Goal: Task Accomplishment & Management: Complete application form

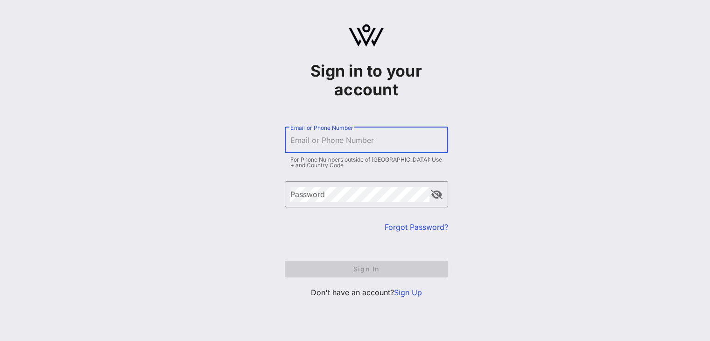
click at [375, 145] on input "Email or Phone Number" at bounding box center [366, 140] width 152 height 15
click at [438, 73] on h1 "Sign in to your account" at bounding box center [366, 80] width 163 height 37
click at [298, 143] on input "Email or Phone Number" at bounding box center [366, 140] width 152 height 15
type input "dmontesino"
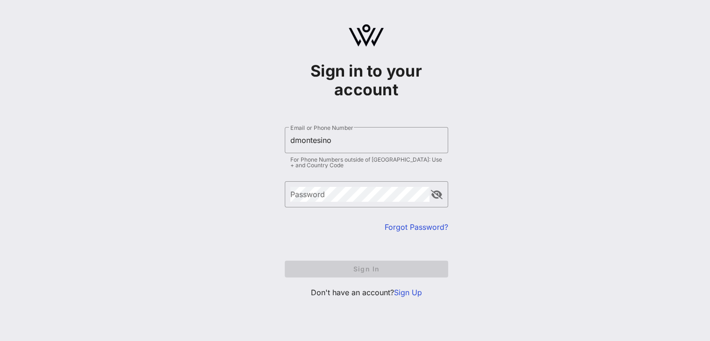
click at [412, 292] on link "Sign Up" at bounding box center [408, 291] width 28 height 9
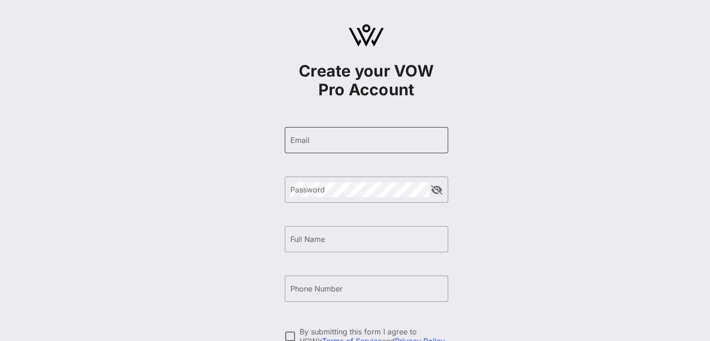
click at [366, 147] on input "Email" at bounding box center [366, 140] width 152 height 15
type input "dmontesino"
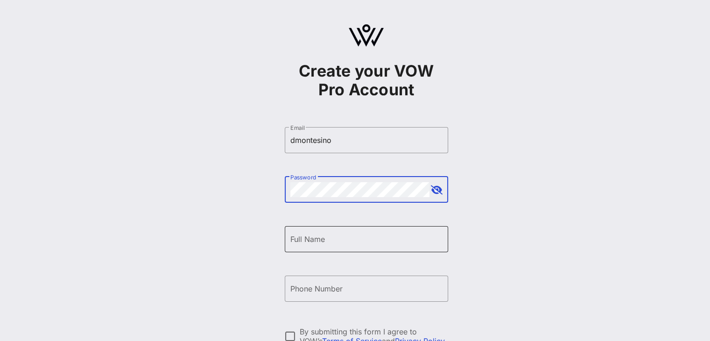
click at [350, 249] on div "Full Name" at bounding box center [366, 239] width 152 height 26
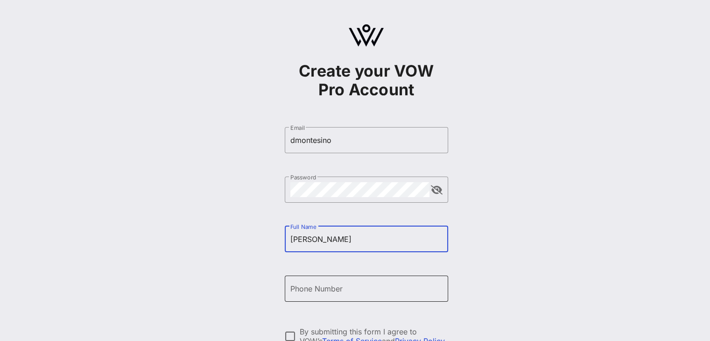
type input "[PERSON_NAME]"
click at [368, 298] on div "Phone Number" at bounding box center [366, 288] width 152 height 26
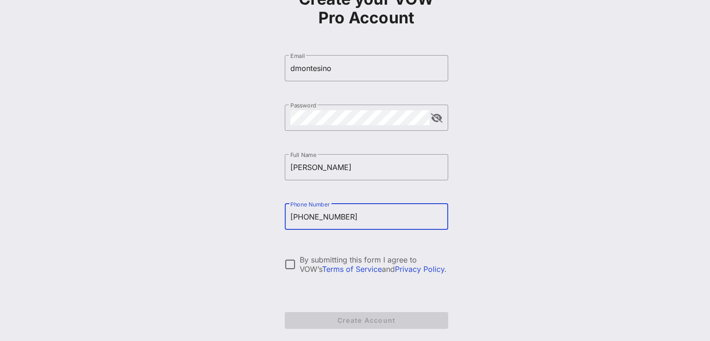
scroll to position [78, 0]
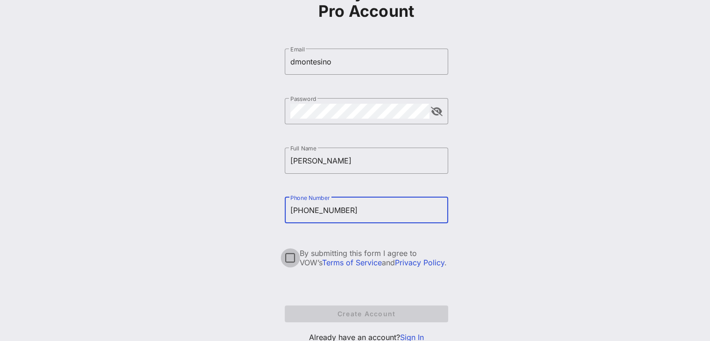
type input "[PHONE_NUMBER]"
click at [294, 258] on div at bounding box center [290, 258] width 16 height 16
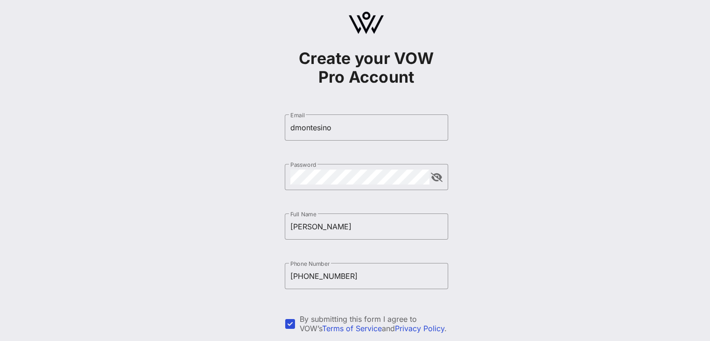
scroll to position [0, 0]
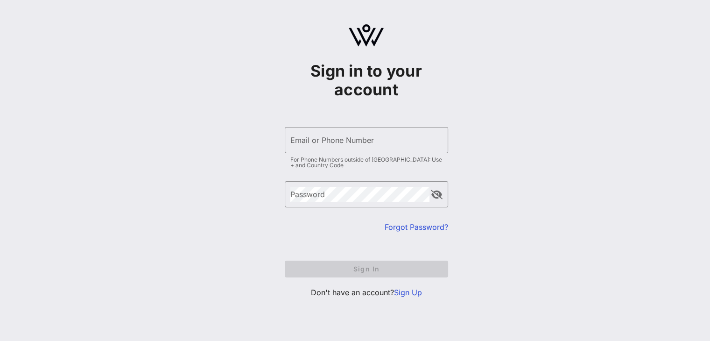
click at [412, 291] on link "Sign Up" at bounding box center [408, 291] width 28 height 9
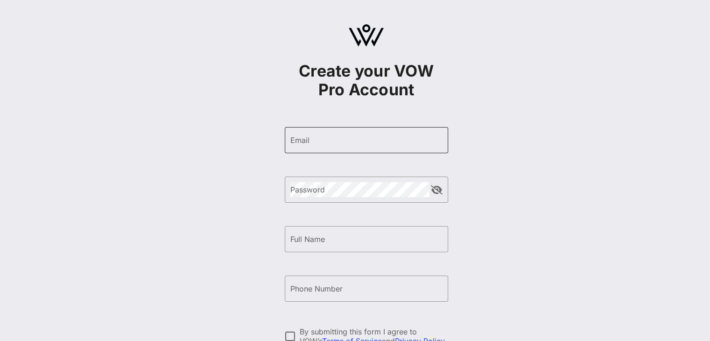
click at [368, 127] on div "Email" at bounding box center [366, 140] width 152 height 26
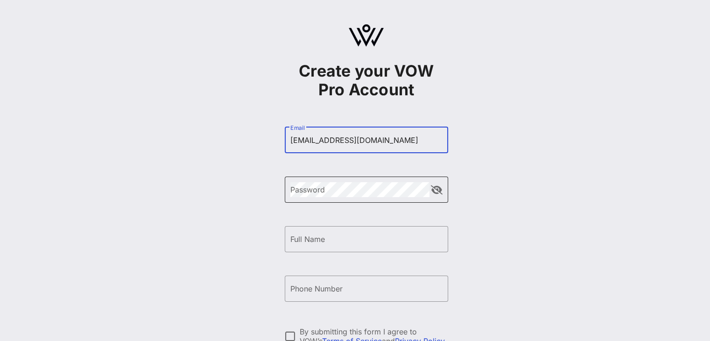
type input "[EMAIL_ADDRESS][DOMAIN_NAME]"
click at [358, 182] on div "Password" at bounding box center [359, 189] width 139 height 26
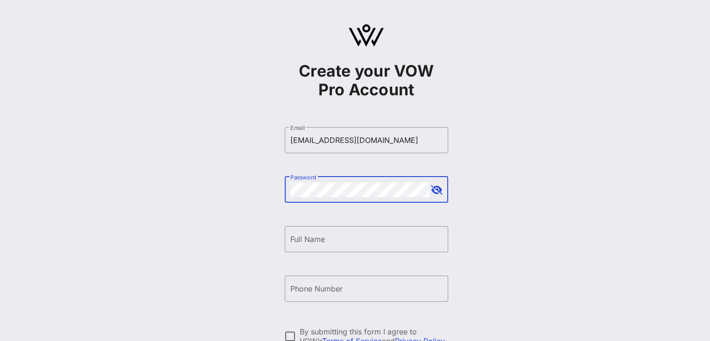
click at [439, 194] on button "append icon" at bounding box center [437, 189] width 12 height 9
click at [343, 231] on input "Full Name" at bounding box center [366, 238] width 152 height 15
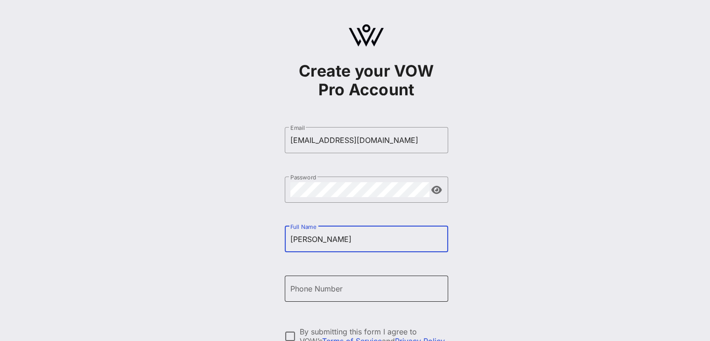
type input "[PERSON_NAME]"
click at [334, 294] on input "Phone Number" at bounding box center [366, 288] width 152 height 15
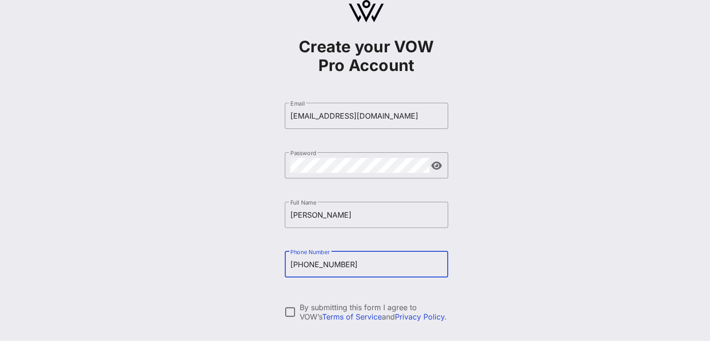
scroll to position [24, 0]
type input "[PHONE_NUMBER]"
click at [288, 310] on div at bounding box center [290, 312] width 16 height 16
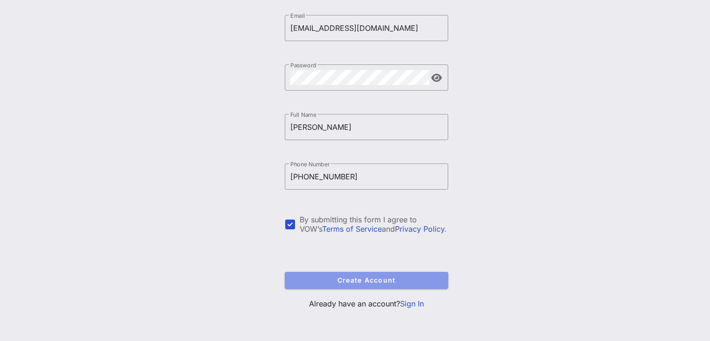
click at [351, 287] on button "Create Account" at bounding box center [366, 280] width 163 height 17
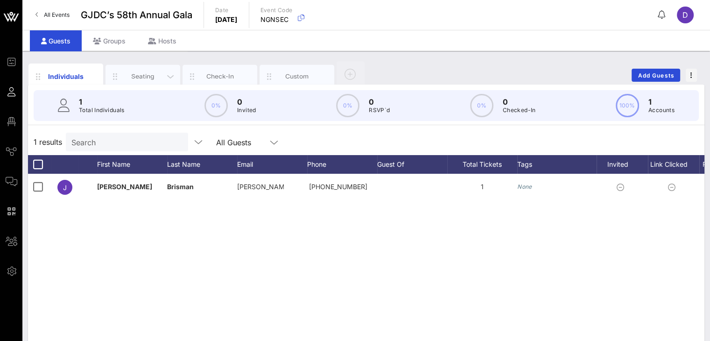
click at [156, 68] on div "Seating" at bounding box center [142, 76] width 75 height 23
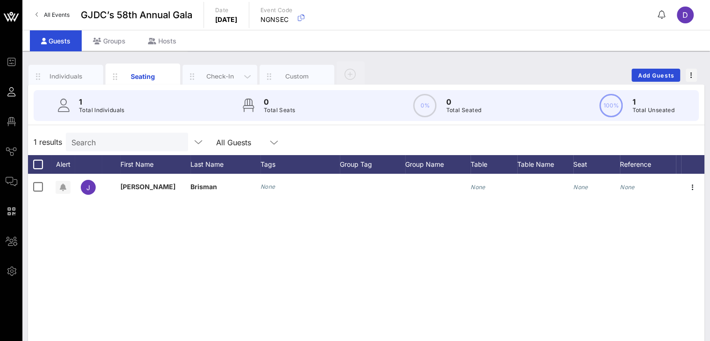
click at [219, 73] on div "Check-In" at bounding box center [220, 76] width 42 height 9
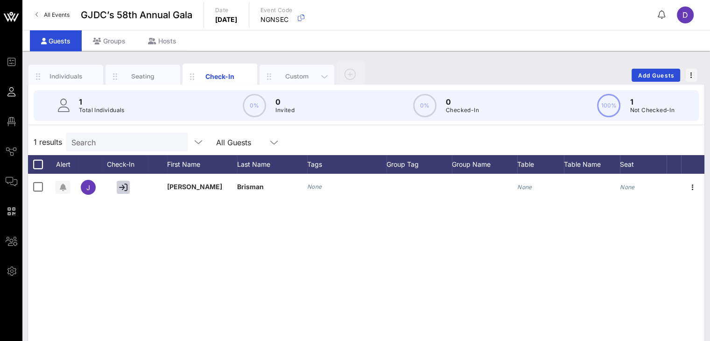
click at [307, 68] on div "Custom" at bounding box center [296, 76] width 75 height 23
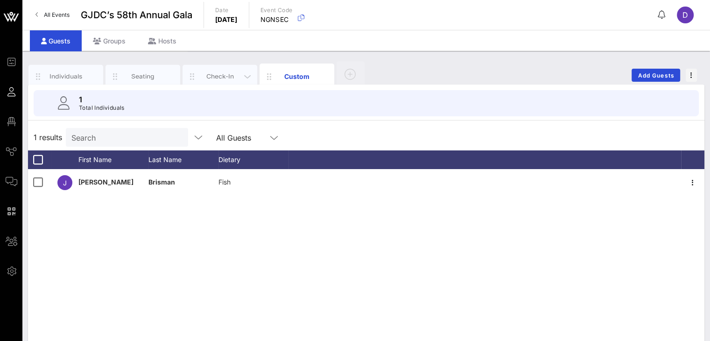
click at [218, 77] on div "Check-In" at bounding box center [220, 76] width 42 height 9
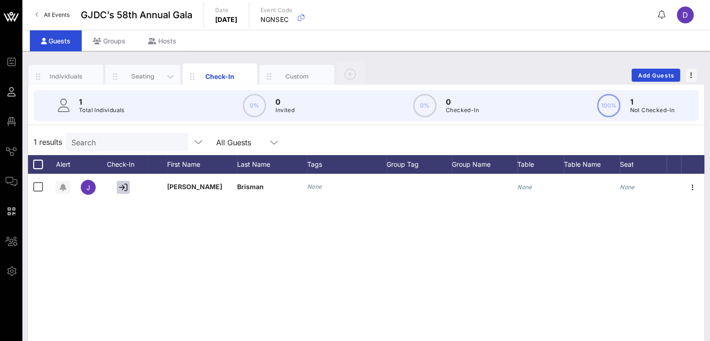
click at [157, 83] on div "Seating" at bounding box center [142, 76] width 75 height 23
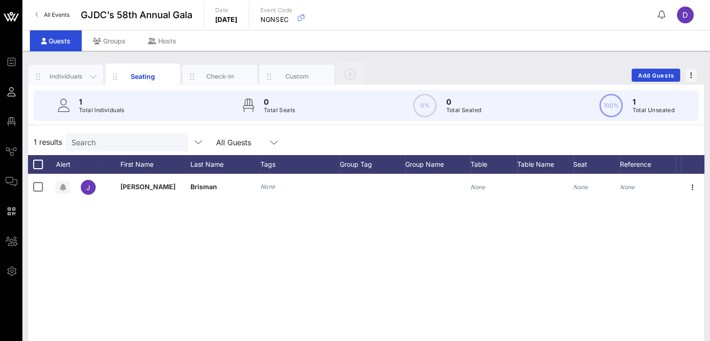
click at [73, 77] on div "Individuals" at bounding box center [66, 76] width 42 height 9
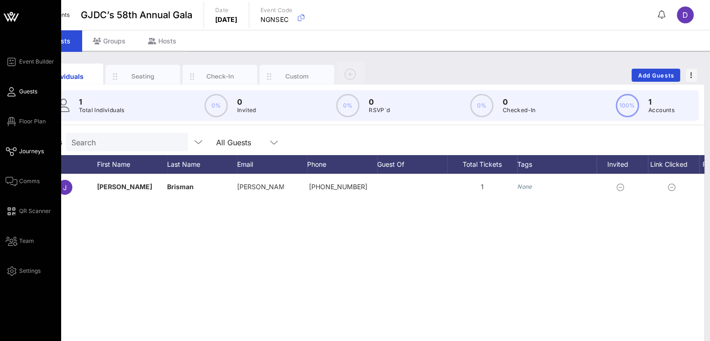
click at [35, 148] on span "Journeys" at bounding box center [31, 151] width 25 height 8
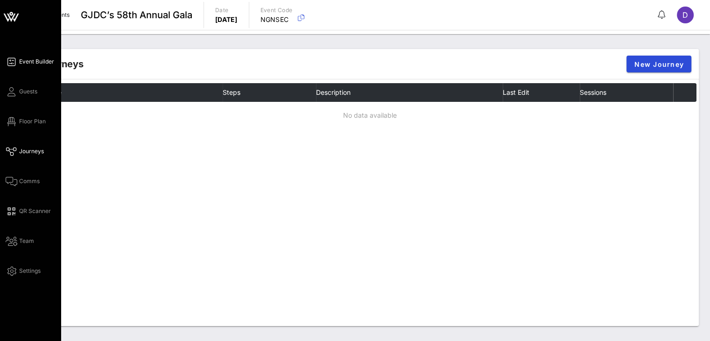
click at [34, 64] on span "Event Builder" at bounding box center [36, 61] width 35 height 8
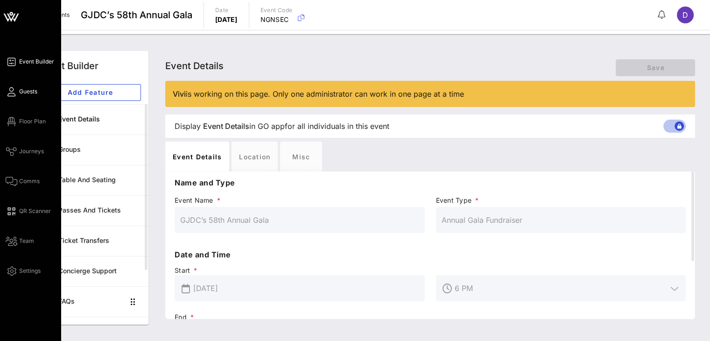
click at [11, 92] on icon at bounding box center [12, 91] width 12 height 1
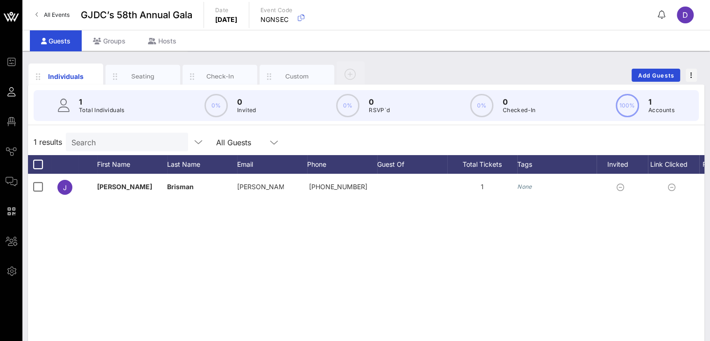
click at [686, 17] on span "D" at bounding box center [685, 14] width 6 height 9
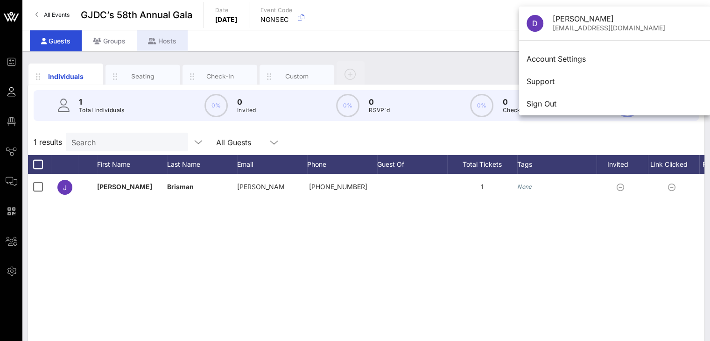
click at [153, 43] on icon at bounding box center [152, 41] width 8 height 7
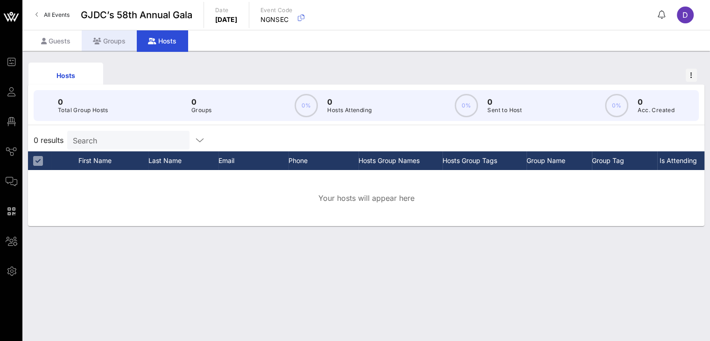
click at [121, 38] on div "Groups" at bounding box center [109, 40] width 55 height 21
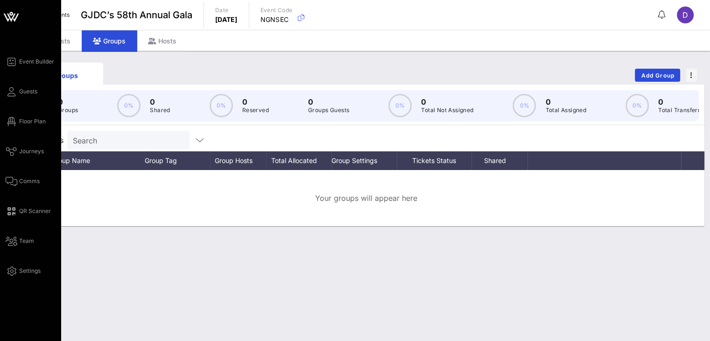
click at [37, 239] on div "Event Builder Guests Floor Plan Journeys Comms QR Scanner Team Settings" at bounding box center [33, 166] width 55 height 220
click at [24, 239] on span "Team" at bounding box center [26, 241] width 15 height 8
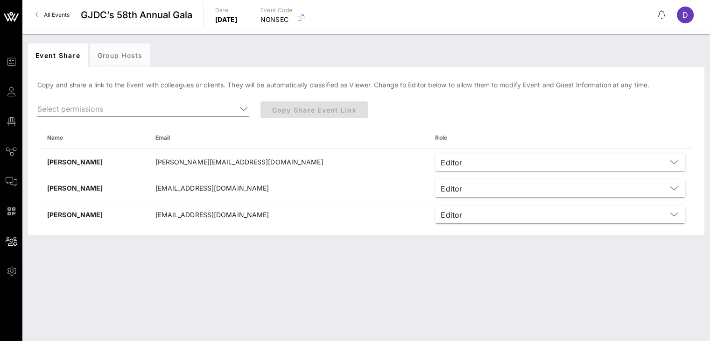
click at [313, 286] on div "Event Share Group Hosts Copy and share a link to the Event with colleagues or c…" at bounding box center [365, 187] width 687 height 307
